Goal: Use online tool/utility: Utilize a website feature to perform a specific function

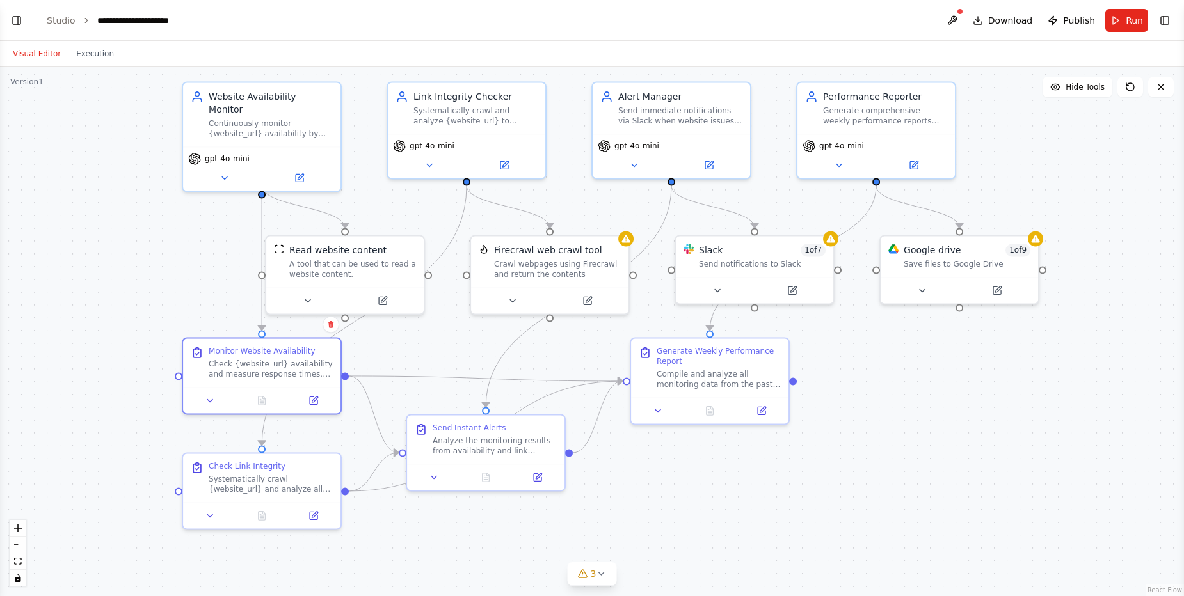
scroll to position [961, 0]
click at [220, 170] on icon at bounding box center [225, 175] width 10 height 10
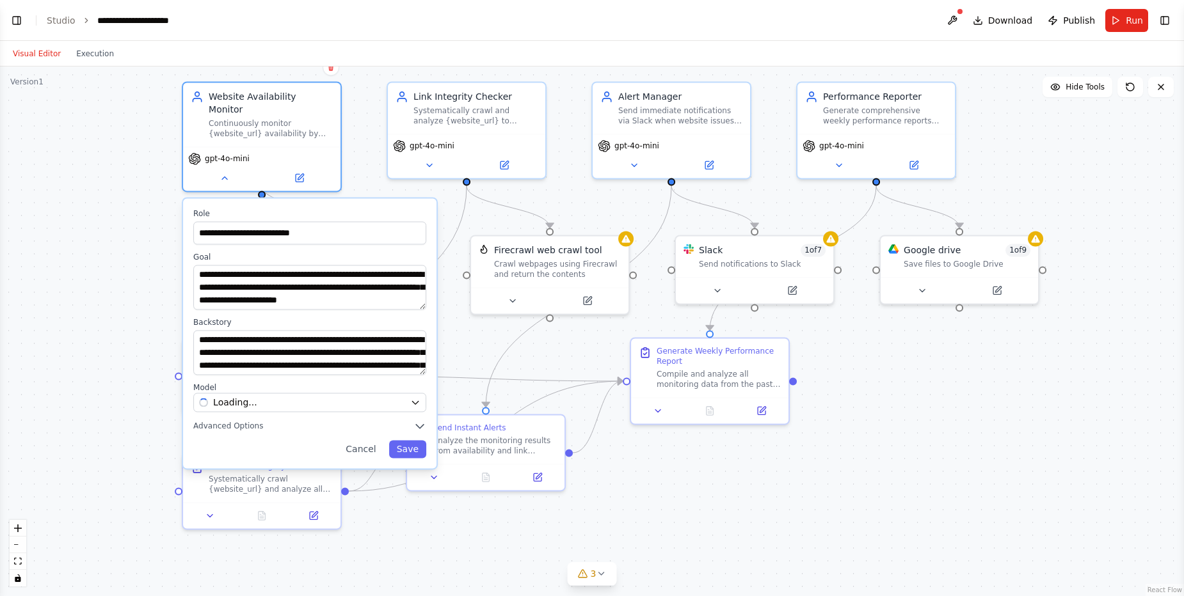
click at [147, 223] on div ".deletable-edge-delete-btn { width: 20px; height: 20px; border: 0px solid #ffff…" at bounding box center [592, 332] width 1184 height 530
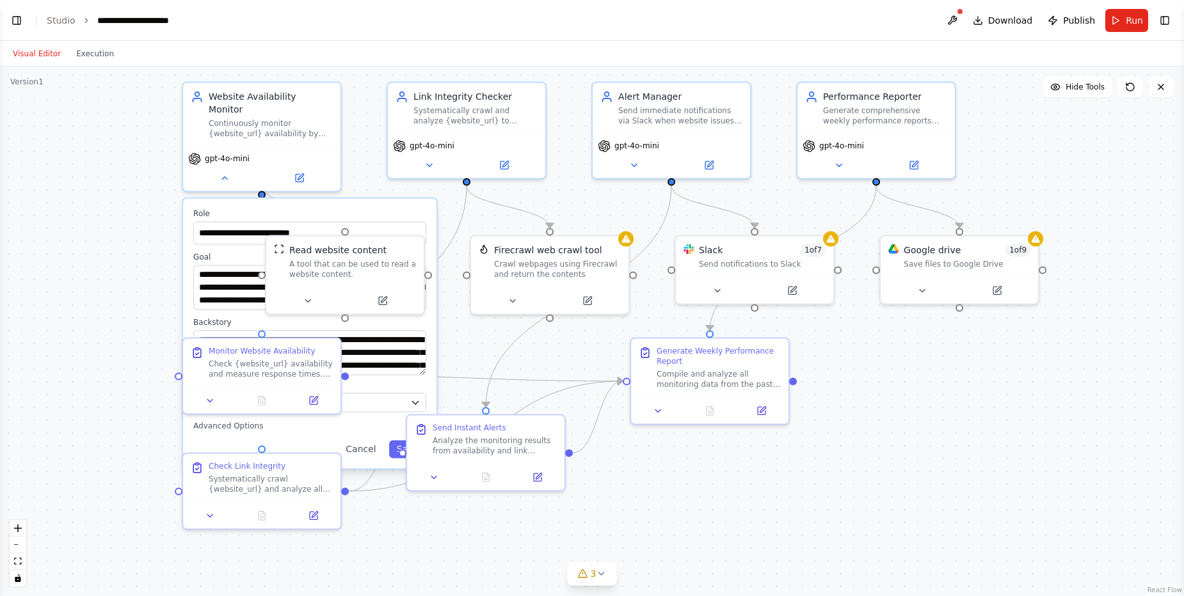
click at [372, 33] on header "**********" at bounding box center [592, 20] width 1184 height 41
click at [82, 27] on header "**********" at bounding box center [592, 20] width 1184 height 41
click at [84, 56] on button "Execution" at bounding box center [94, 53] width 53 height 15
click at [35, 57] on button "Visual Editor" at bounding box center [36, 53] width 63 height 15
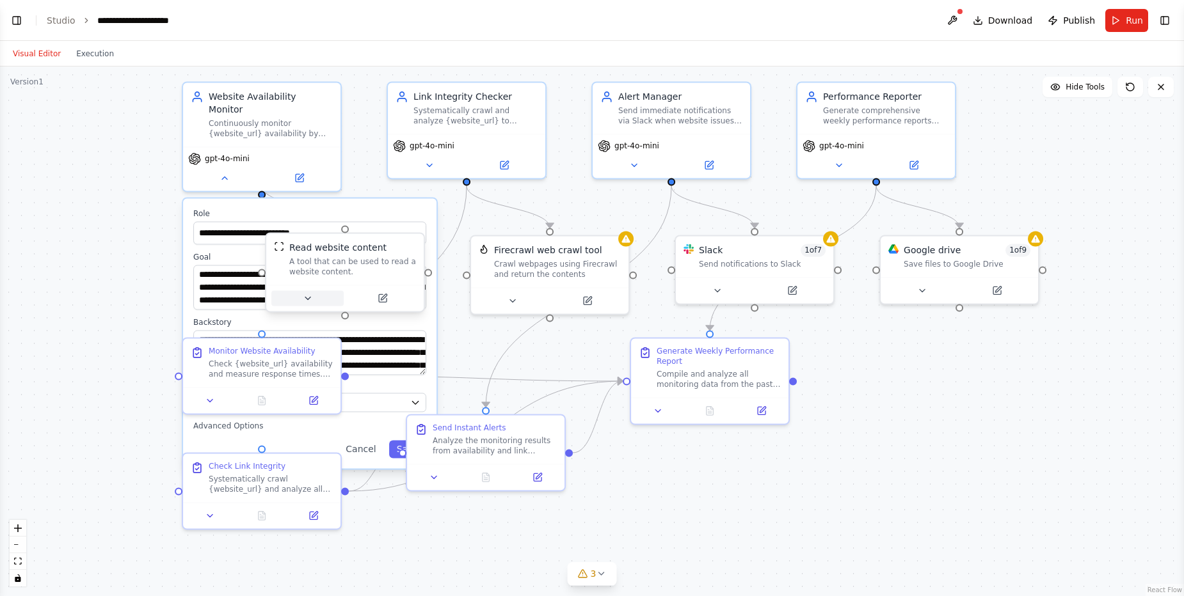
click at [308, 302] on icon at bounding box center [308, 298] width 10 height 10
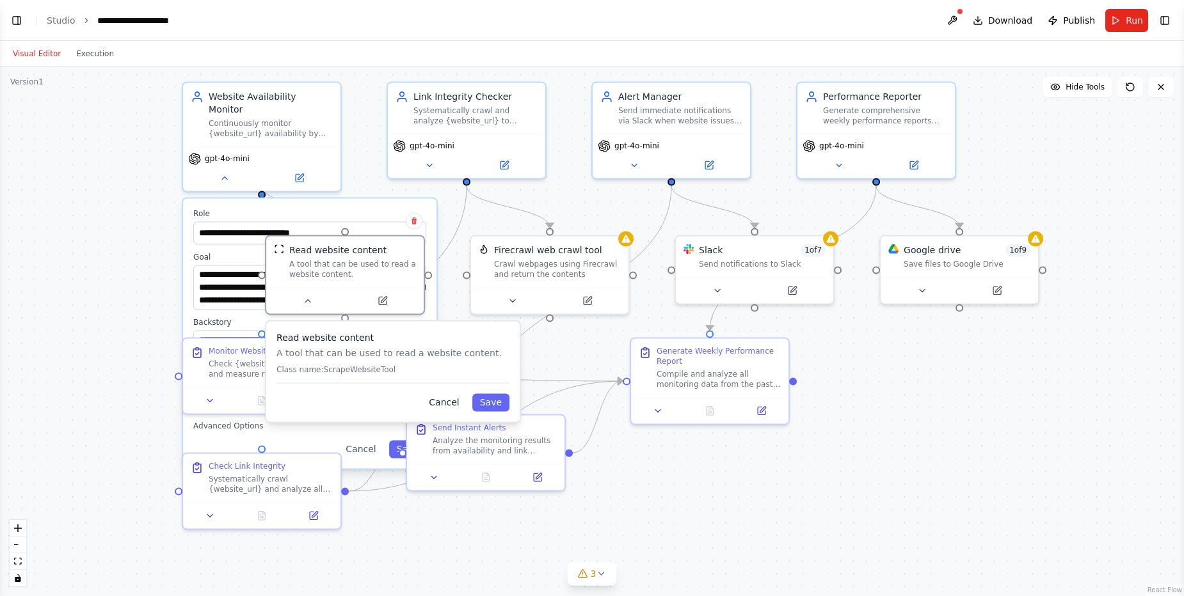
click at [453, 404] on button "Cancel" at bounding box center [443, 403] width 45 height 18
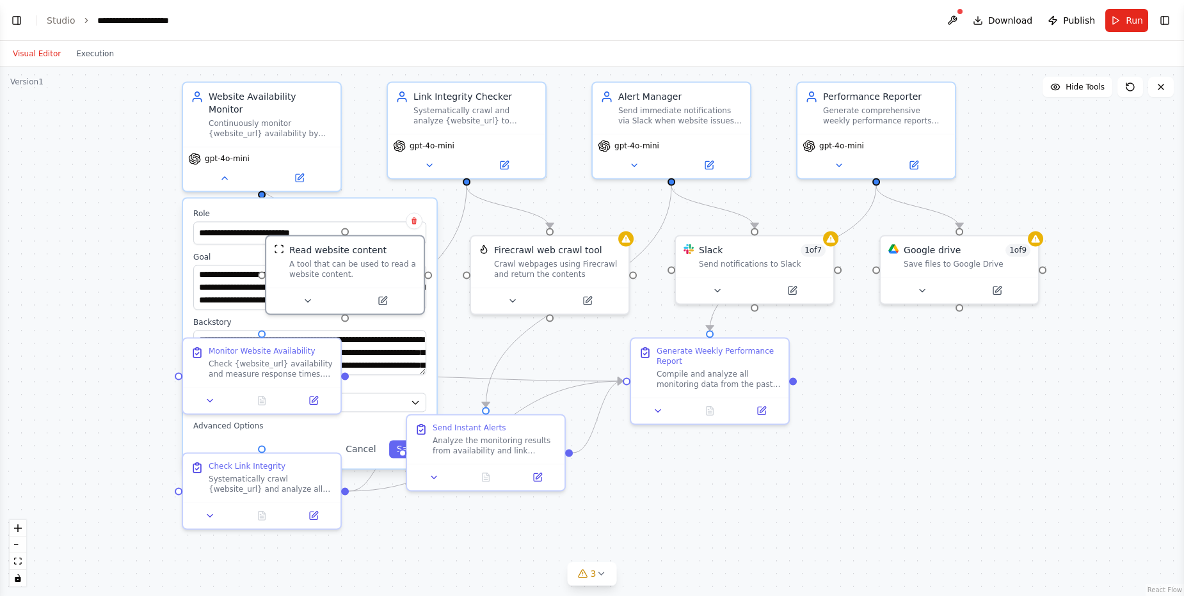
click at [456, 203] on div ".deletable-edge-delete-btn { width: 20px; height: 20px; border: 0px solid #ffff…" at bounding box center [592, 332] width 1184 height 530
click at [454, 221] on icon "Edge from 314535fb-d7c9-4890-8a5f-e192c09d41ea to da2ef581-6ba6-46ff-a7ed-cb792…" at bounding box center [364, 316] width 205 height 260
click at [445, 343] on div ".deletable-edge-delete-btn { width: 20px; height: 20px; border: 0px solid #ffff…" at bounding box center [592, 332] width 1184 height 530
click at [211, 401] on icon at bounding box center [210, 398] width 10 height 10
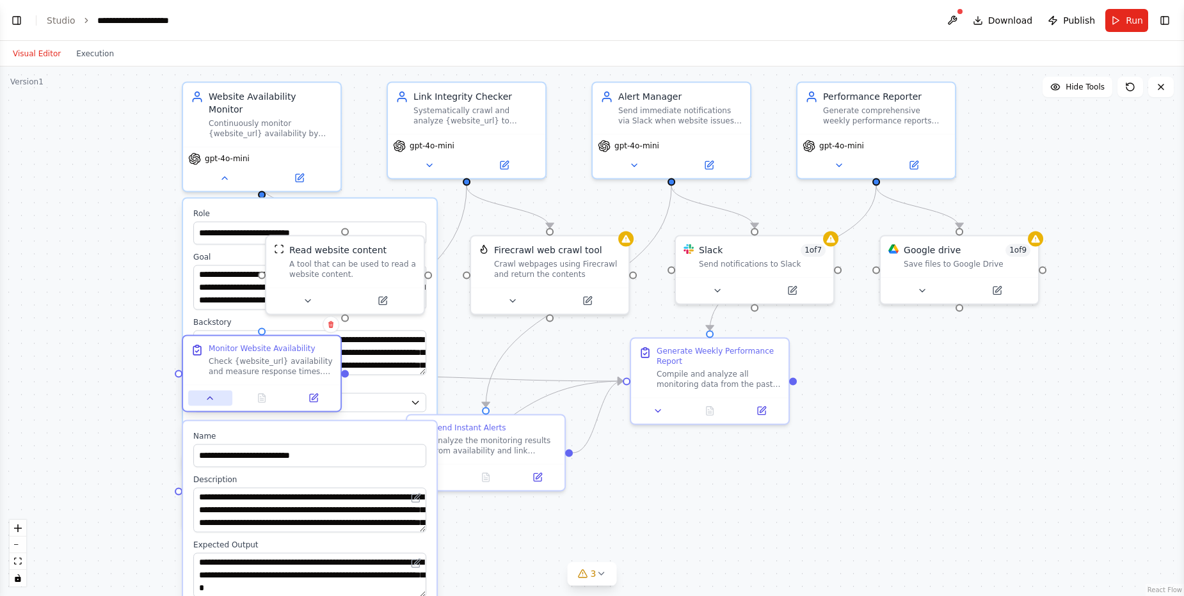
click at [211, 401] on icon at bounding box center [210, 398] width 10 height 10
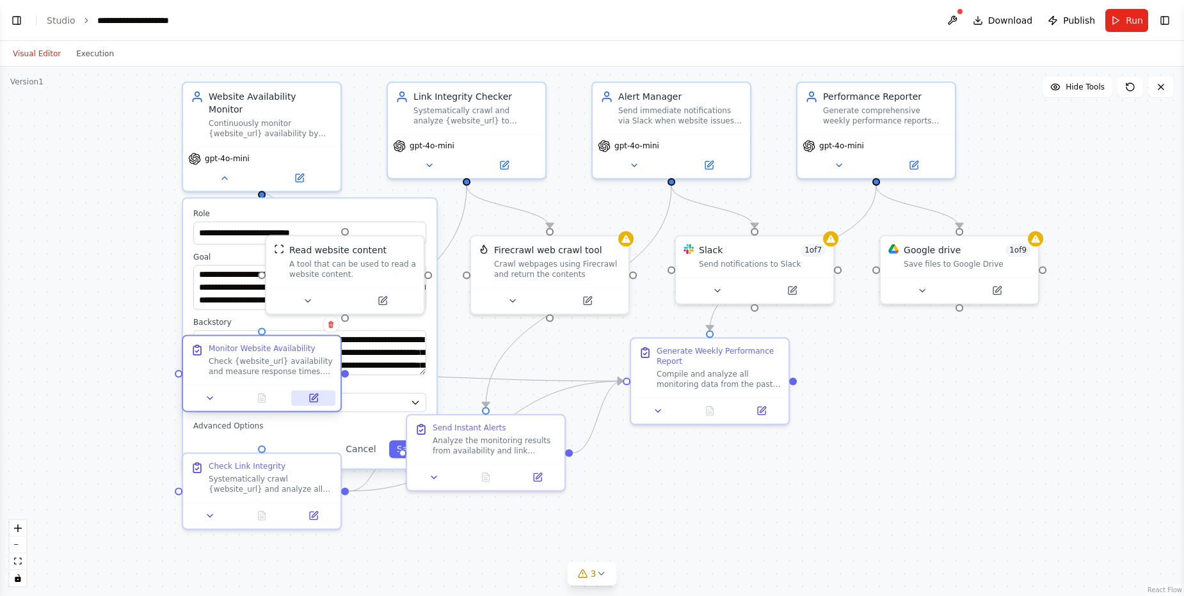
click at [316, 399] on icon at bounding box center [314, 398] width 8 height 8
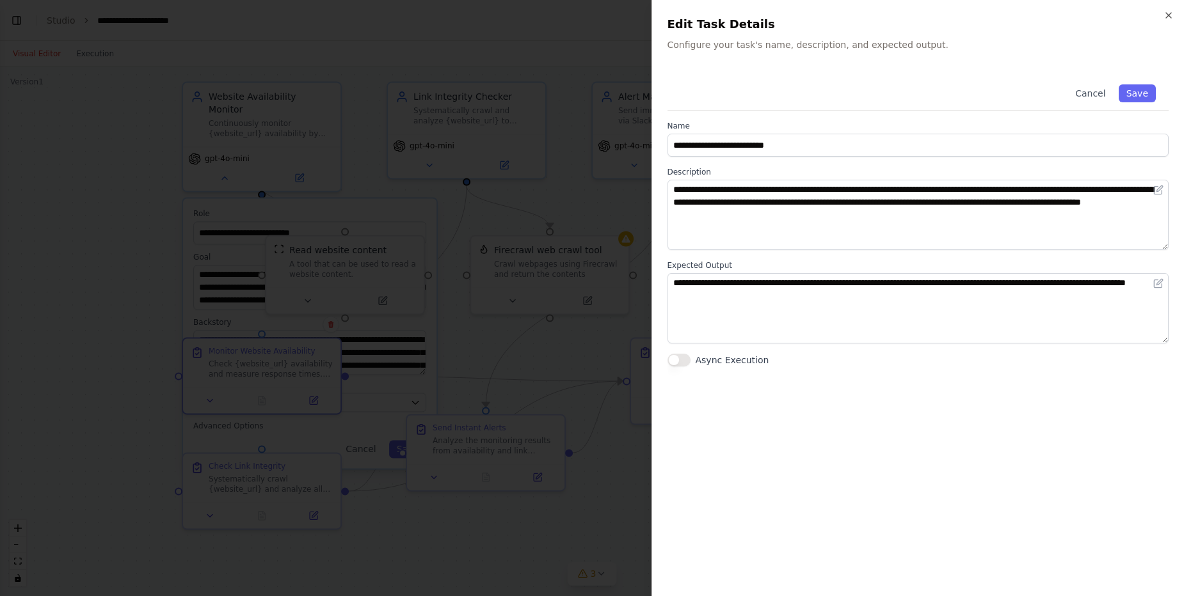
click at [1174, 10] on div "**********" at bounding box center [918, 298] width 533 height 596
click at [1171, 19] on icon "button" at bounding box center [1169, 15] width 10 height 10
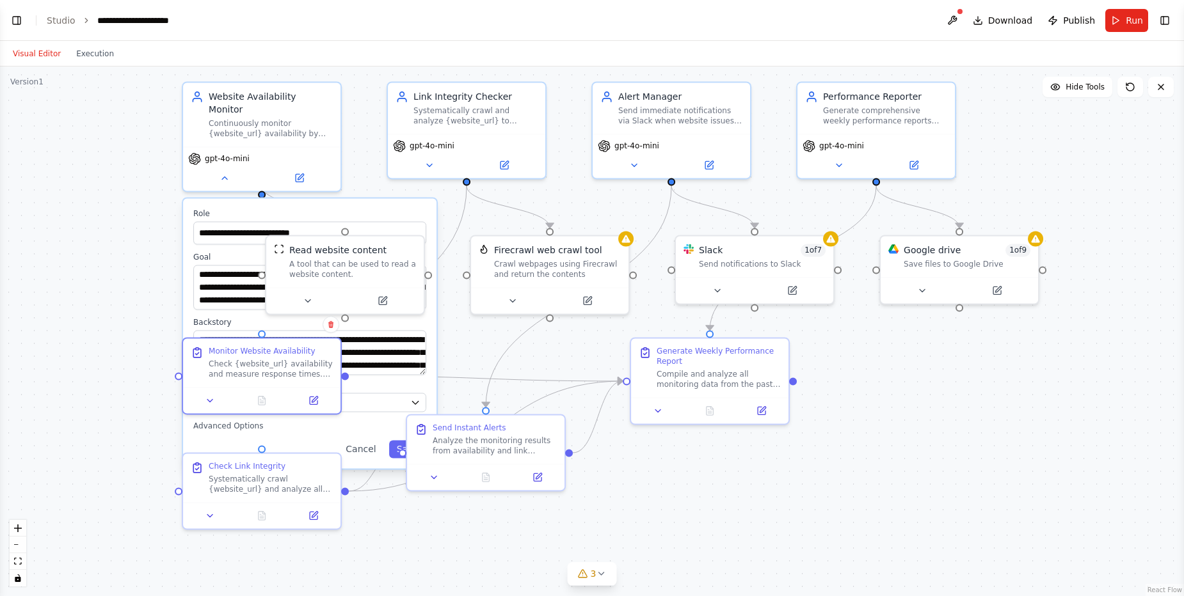
click at [475, 319] on div ".deletable-edge-delete-btn { width: 20px; height: 20px; border: 0px solid #ffff…" at bounding box center [592, 332] width 1184 height 530
click at [244, 209] on label "Role" at bounding box center [309, 214] width 233 height 10
click at [227, 170] on icon at bounding box center [225, 175] width 10 height 10
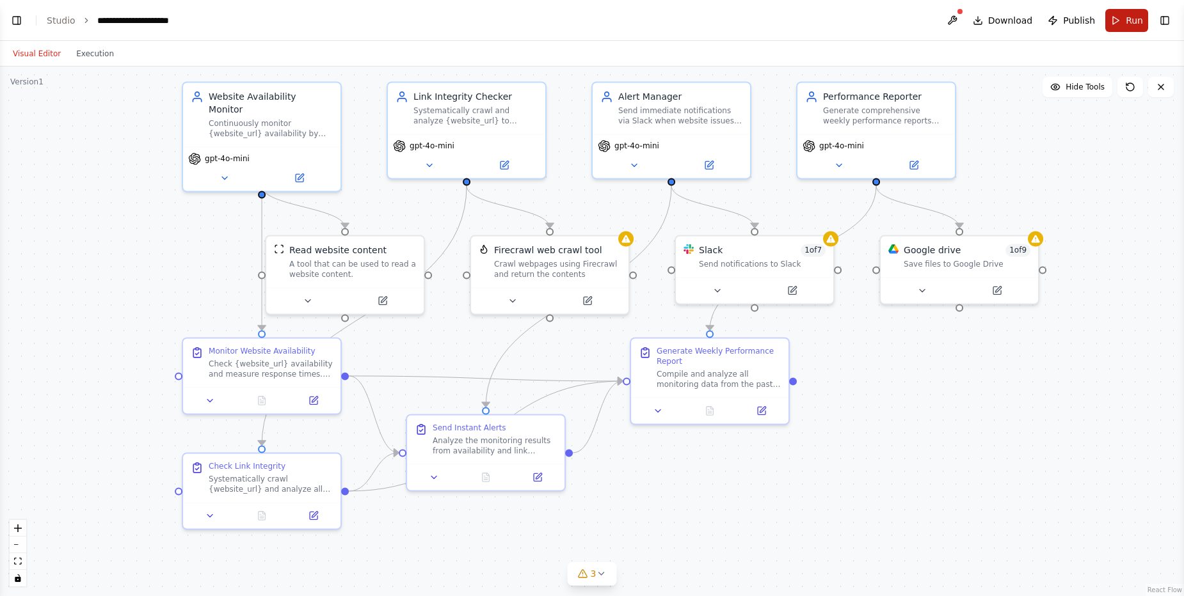
click at [1112, 21] on button "Run" at bounding box center [1126, 20] width 43 height 23
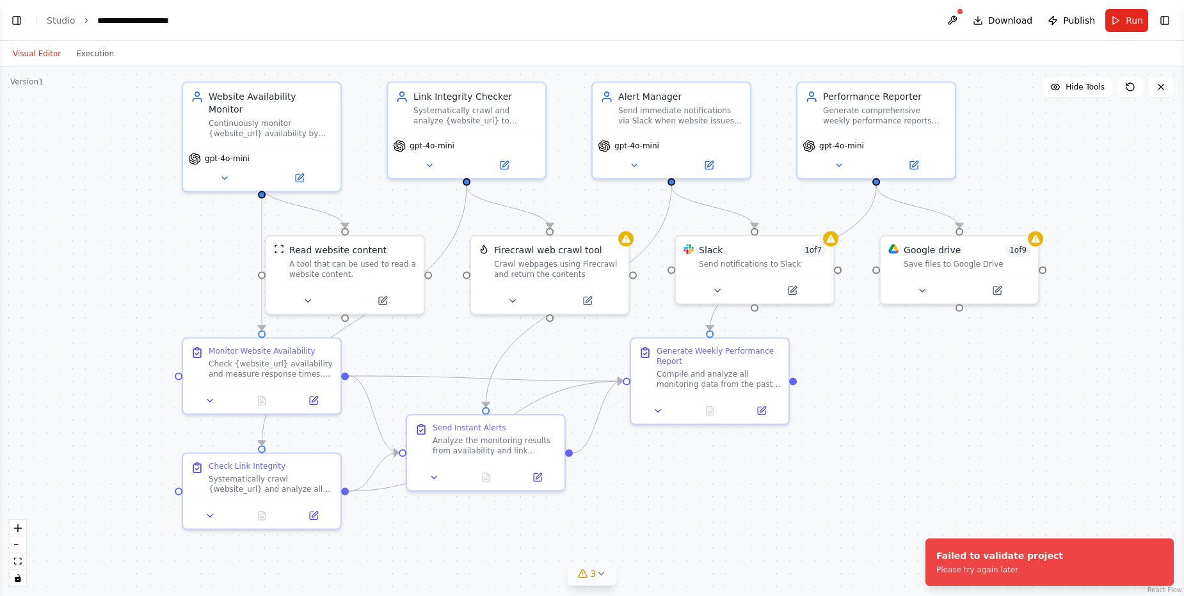
click at [604, 580] on button "3" at bounding box center [592, 575] width 49 height 24
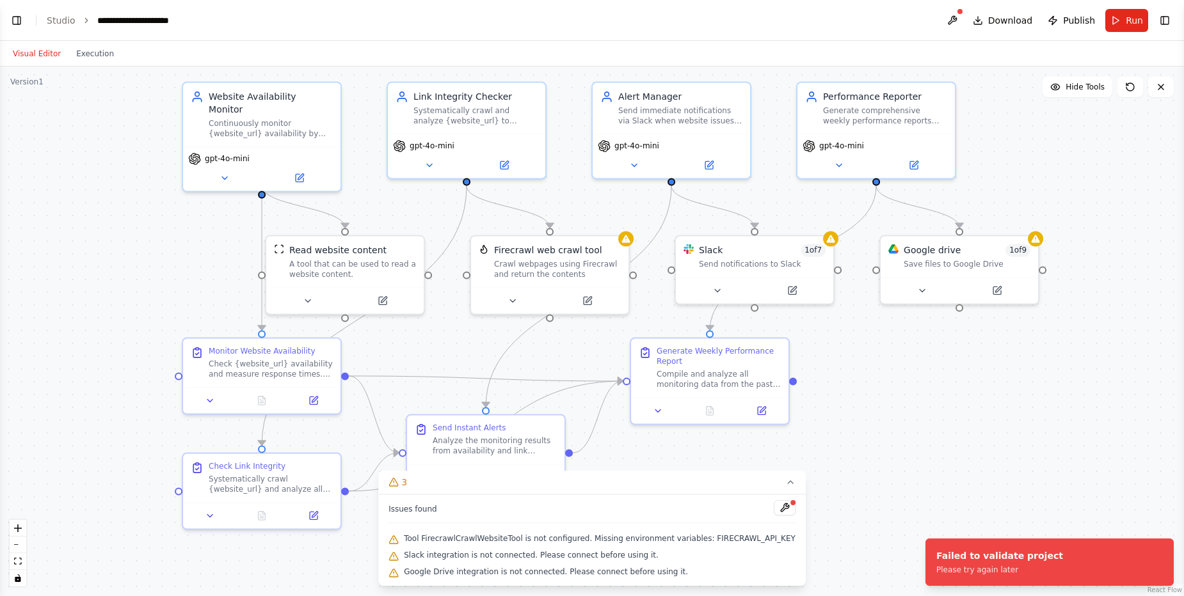
click at [910, 460] on div ".deletable-edge-delete-btn { width: 20px; height: 20px; border: 0px solid #ffff…" at bounding box center [592, 332] width 1184 height 530
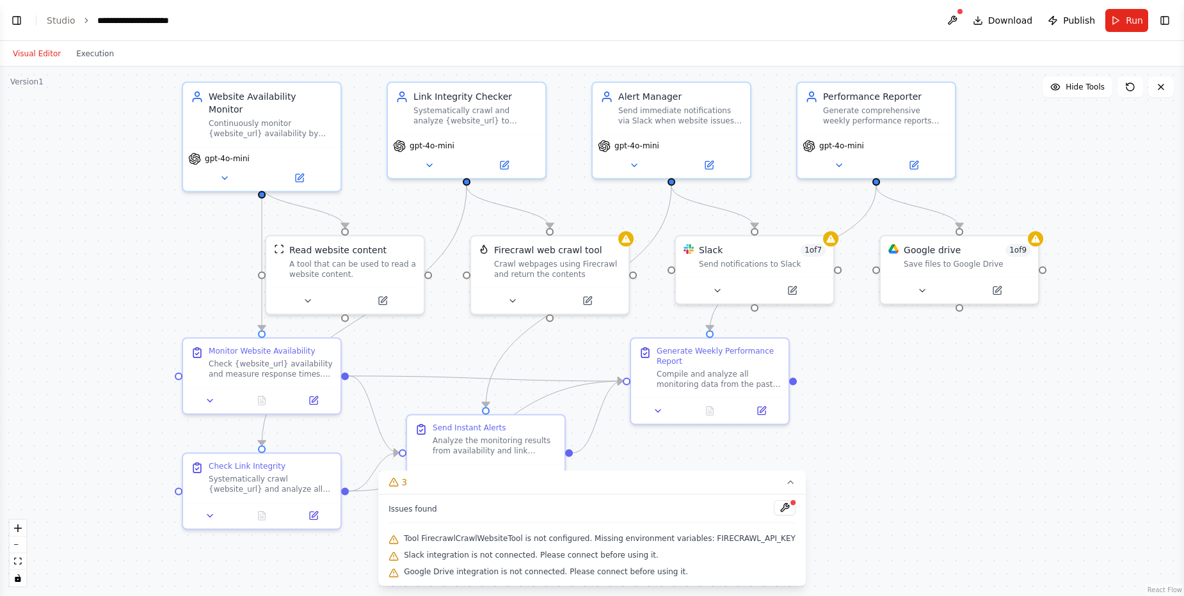
click at [910, 460] on div ".deletable-edge-delete-btn { width: 20px; height: 20px; border: 0px solid #ffff…" at bounding box center [592, 332] width 1184 height 530
click at [821, 488] on div ".deletable-edge-delete-btn { width: 20px; height: 20px; border: 0px solid #ffff…" at bounding box center [592, 332] width 1184 height 530
click at [785, 484] on icon at bounding box center [790, 482] width 10 height 10
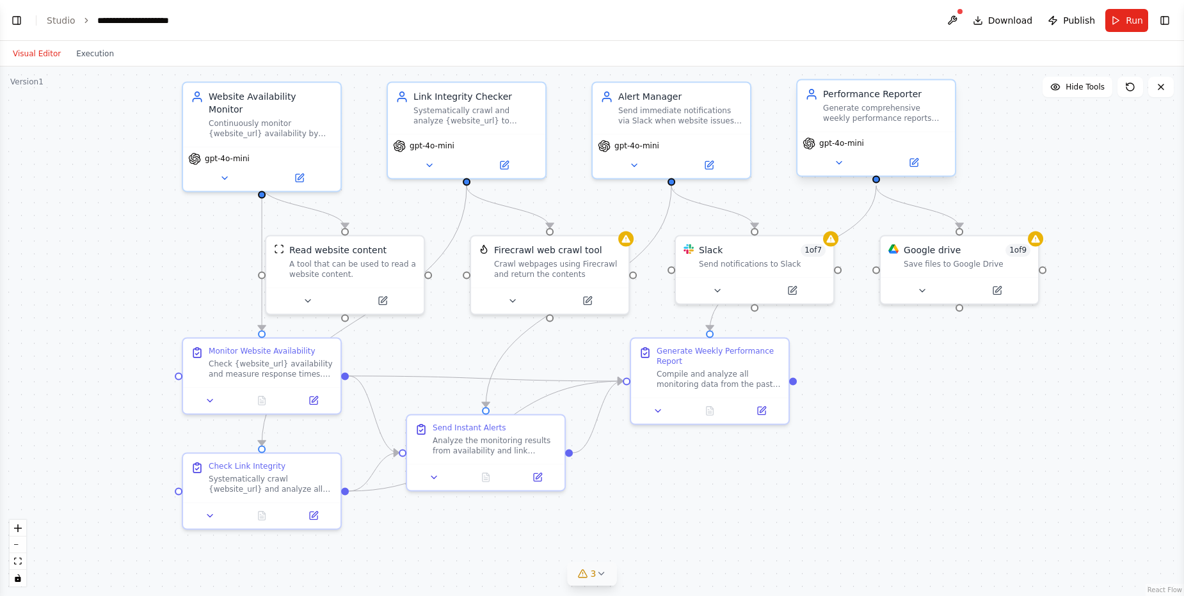
click at [855, 145] on span "gpt-4o-mini" at bounding box center [841, 143] width 45 height 10
